Goal: Use online tool/utility: Utilize a website feature to perform a specific function

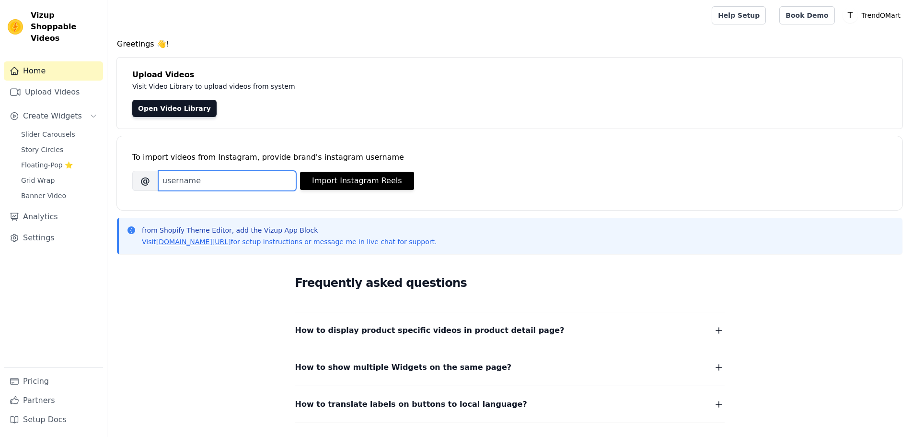
click at [217, 188] on input "Brand's Instagram Username" at bounding box center [227, 181] width 138 height 20
click at [16, 86] on icon "Sidebar" at bounding box center [16, 92] width 12 height 12
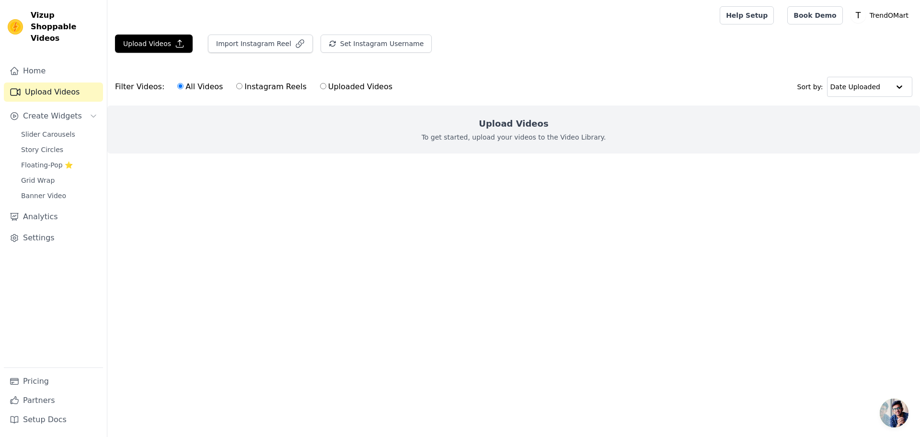
click at [255, 89] on label "Instagram Reels" at bounding box center [271, 87] width 71 height 12
click at [243, 89] on input "Instagram Reels" at bounding box center [239, 86] width 6 height 6
radio input "true"
click at [58, 66] on link "Home" at bounding box center [53, 70] width 99 height 19
